Goal: Information Seeking & Learning: Learn about a topic

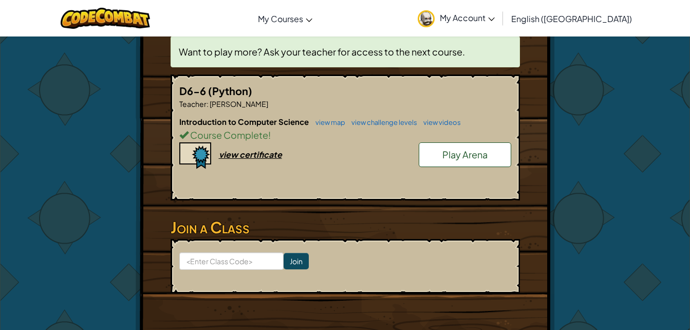
scroll to position [267, 0]
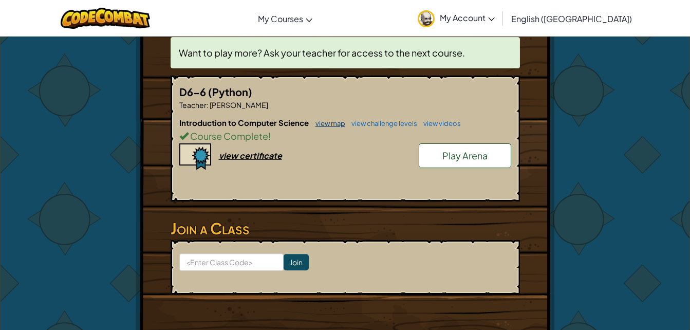
click at [341, 126] on link "view map" at bounding box center [328, 123] width 35 height 8
